Goal: Task Accomplishment & Management: Manage account settings

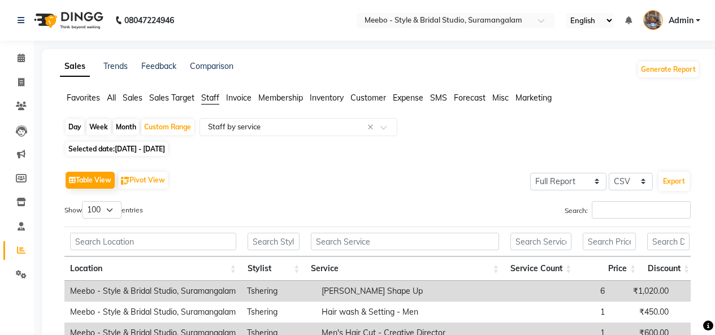
select select "full_report"
select select "csv"
select select "100"
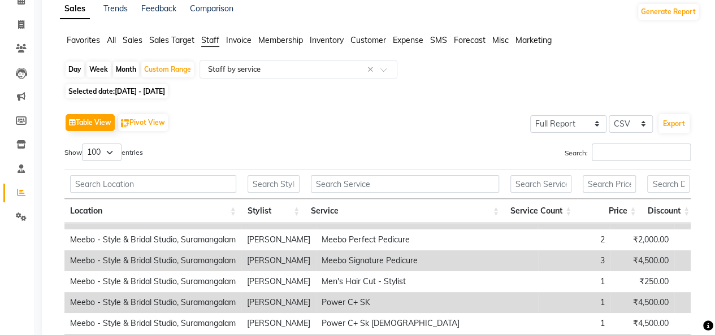
scroll to position [1872, 0]
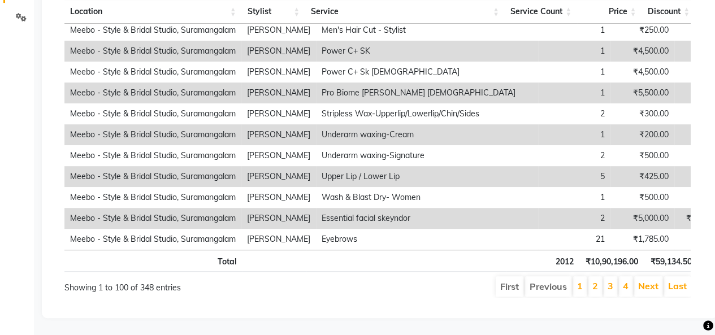
click at [659, 276] on li "Next" at bounding box center [648, 286] width 28 height 20
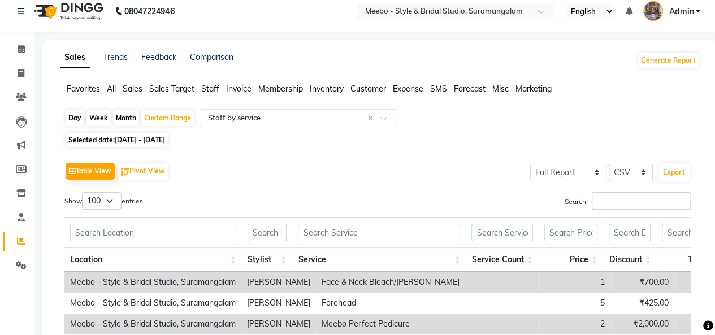
scroll to position [0, 0]
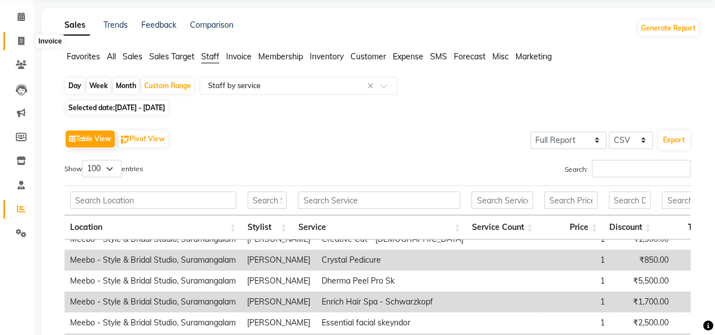
click at [14, 37] on span at bounding box center [21, 41] width 20 height 13
select select "service"
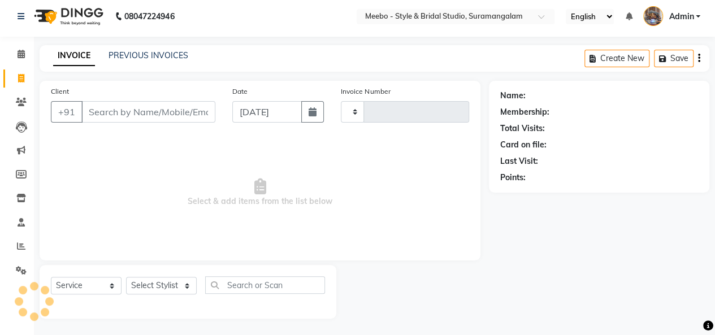
type input "5389"
select select "12"
click at [173, 58] on link "PREVIOUS INVOICES" at bounding box center [148, 55] width 80 height 10
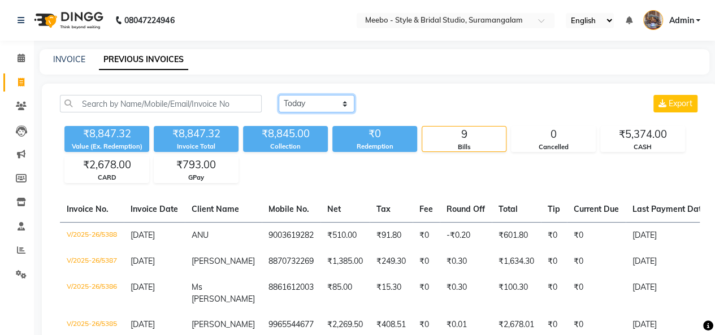
click at [295, 98] on select "[DATE] [DATE] Custom Range" at bounding box center [316, 104] width 76 height 18
select select "range"
click at [278, 95] on select "[DATE] [DATE] Custom Range" at bounding box center [316, 104] width 76 height 18
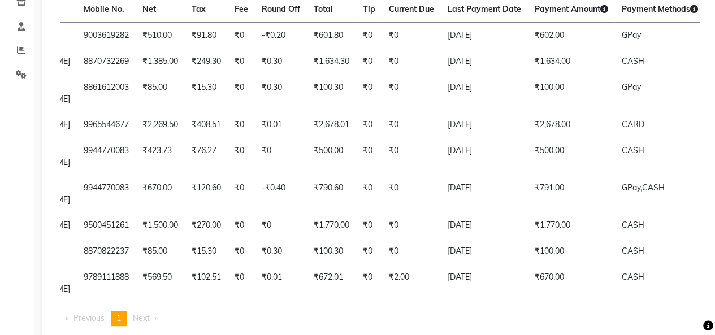
scroll to position [0, 290]
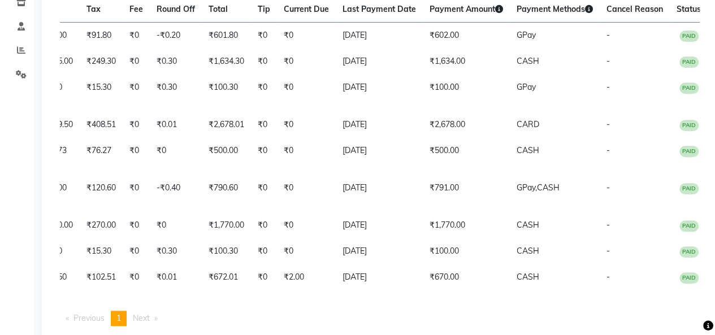
click at [656, 324] on main "INVOICE PREVIOUS INVOICES [DATE] [DATE] Custom Range [DATE] - [DATE] Export ₹8,…" at bounding box center [374, 106] width 681 height 514
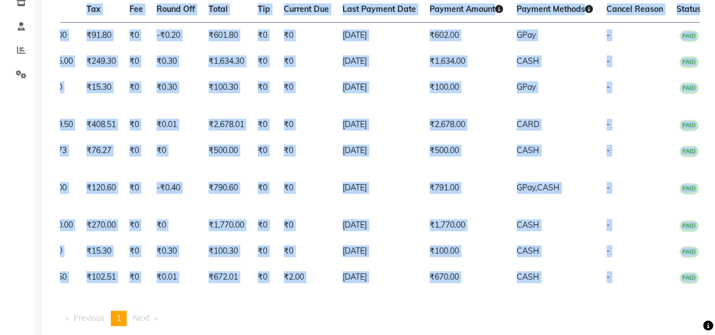
click at [656, 324] on main "INVOICE PREVIOUS INVOICES [DATE] [DATE] Custom Range [DATE] - [DATE] Export ₹8,…" at bounding box center [374, 106] width 681 height 514
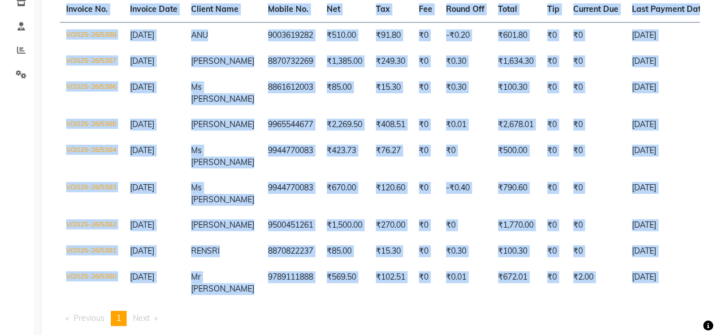
scroll to position [0, 0]
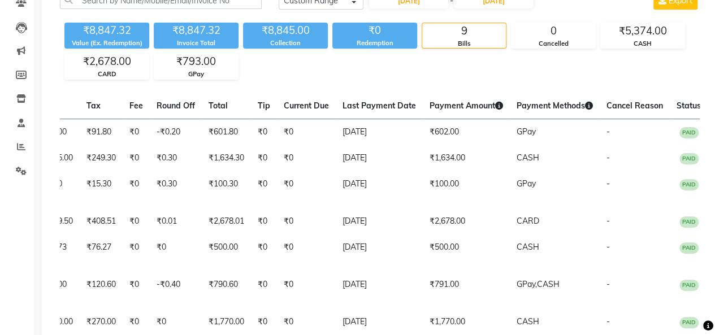
scroll to position [123, 0]
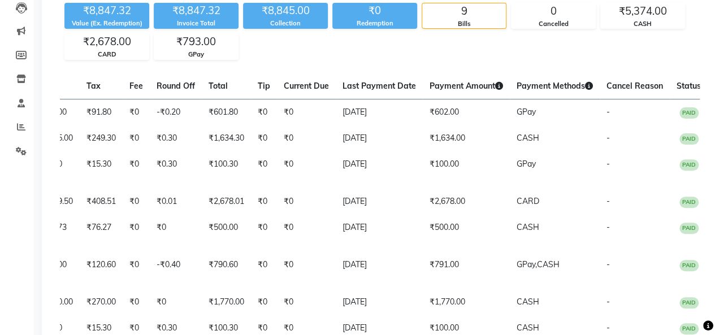
click at [713, 208] on div "[DATE] [DATE] Custom Range [DATE] - [DATE] Export ₹8,847.32 Value (Ex. Redempti…" at bounding box center [380, 191] width 676 height 463
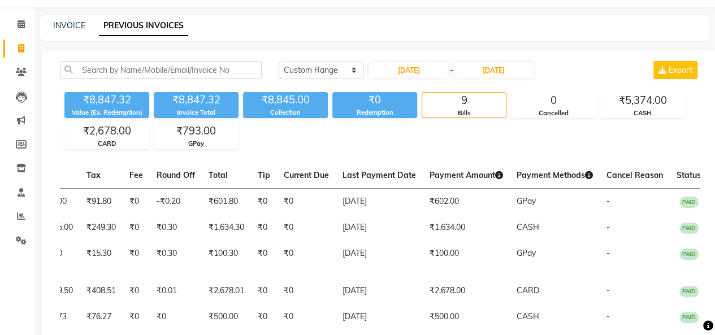
scroll to position [35, 0]
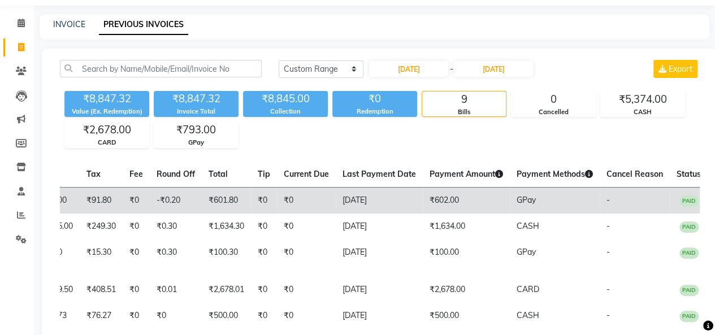
click at [573, 201] on td "GPay" at bounding box center [554, 200] width 90 height 27
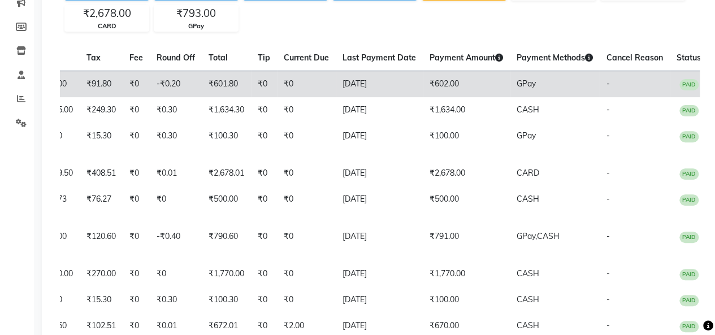
scroll to position [150, 0]
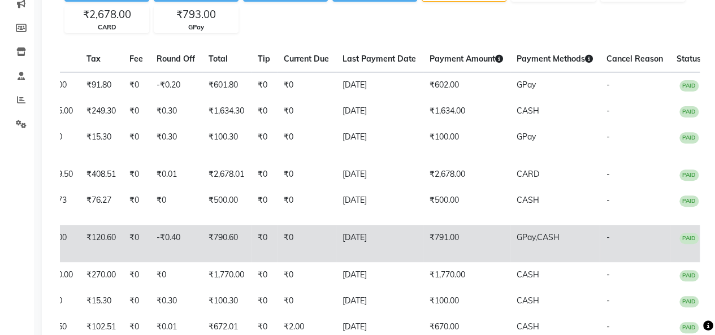
click at [550, 232] on span "CASH" at bounding box center [548, 237] width 23 height 10
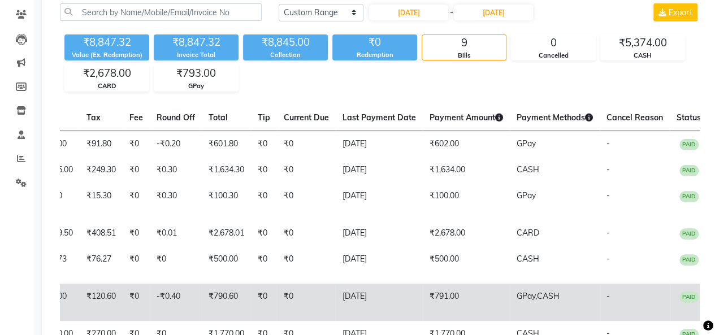
scroll to position [0, 0]
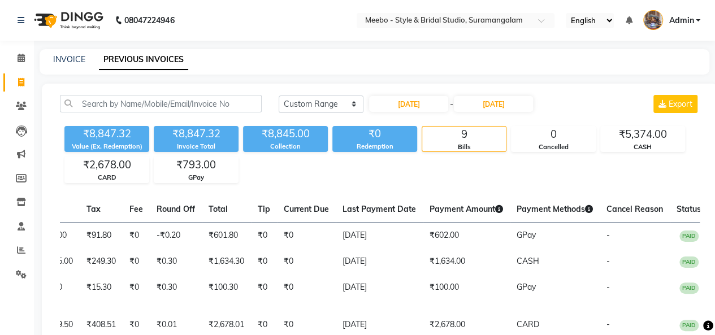
click at [487, 114] on div "[DATE] [DATE] Custom Range [DATE] - [DATE] Export" at bounding box center [489, 108] width 438 height 27
